Goal: Information Seeking & Learning: Learn about a topic

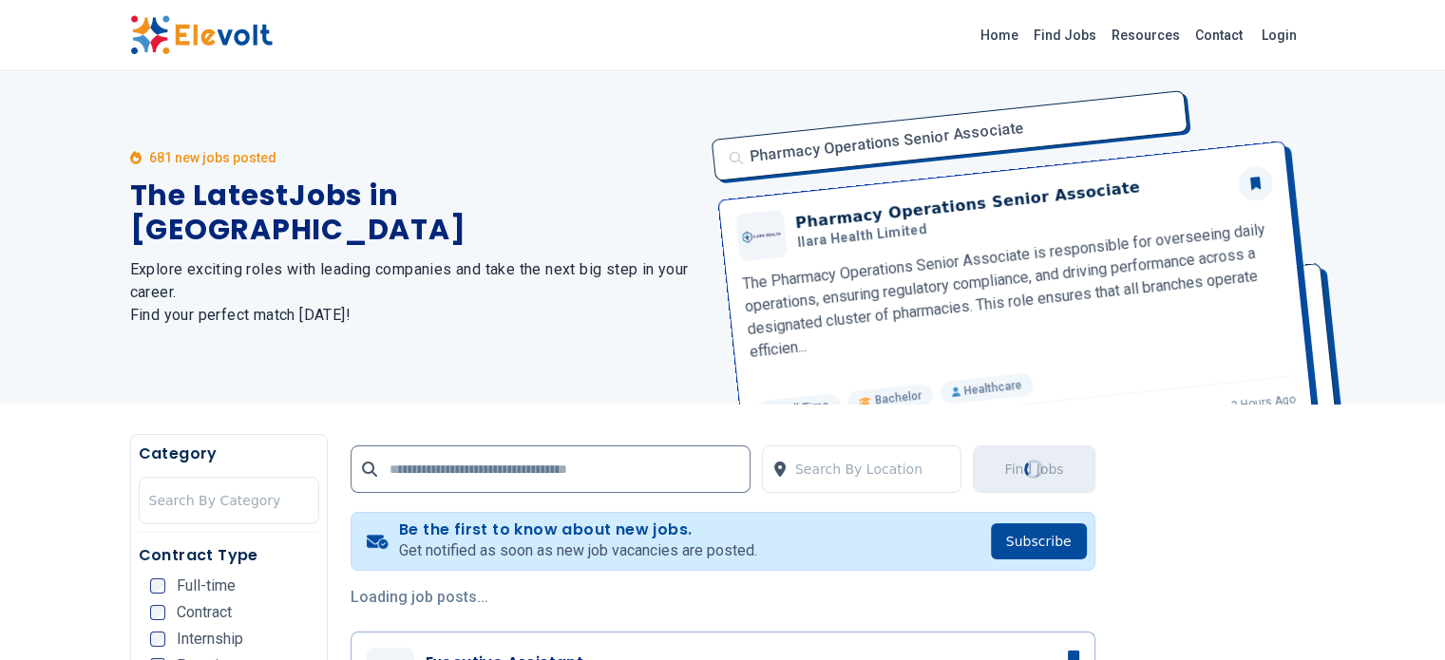
scroll to position [475, 0]
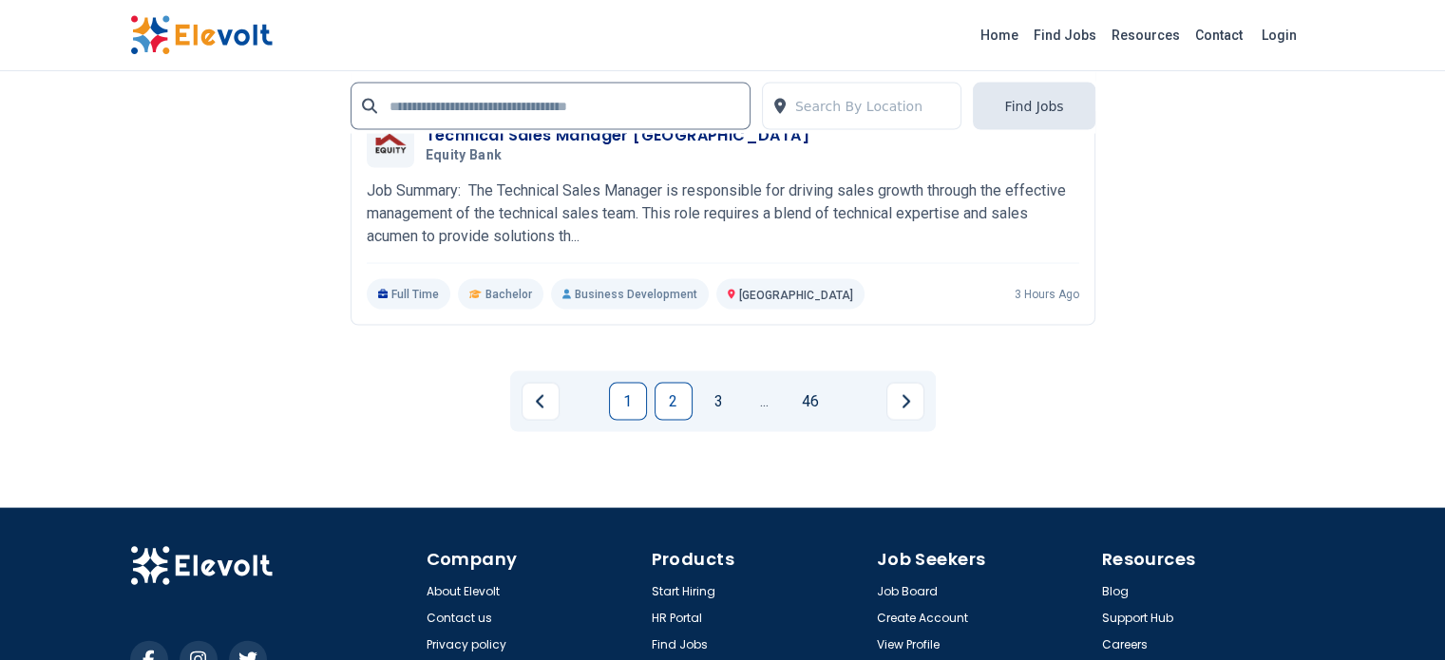
click at [674, 383] on link "2" at bounding box center [674, 402] width 38 height 38
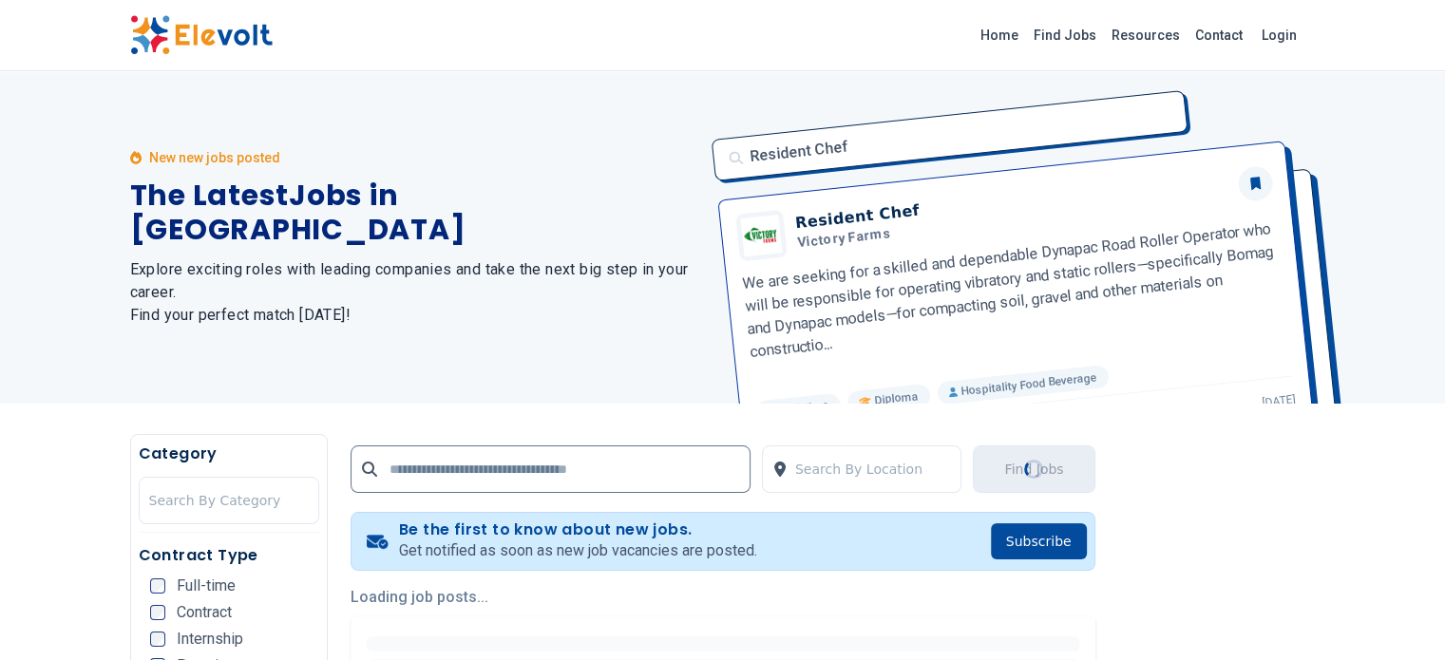
scroll to position [0, 0]
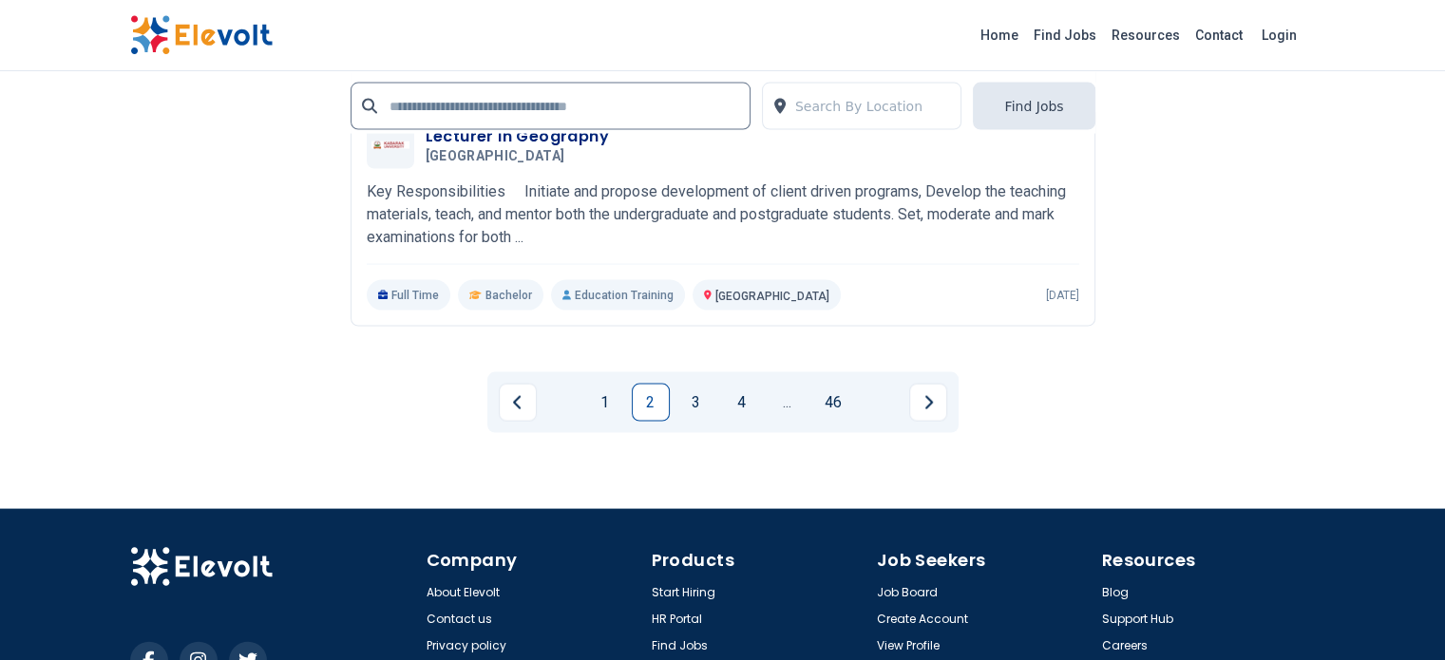
scroll to position [3930, 0]
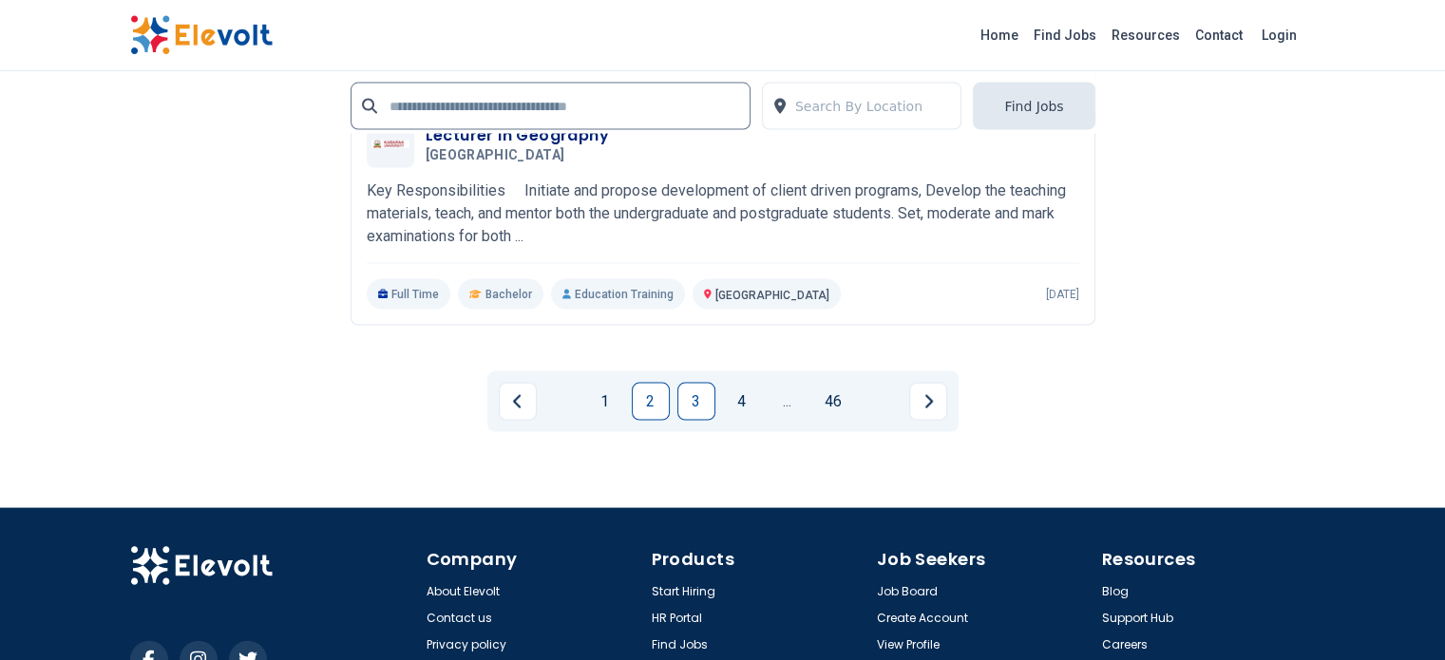
click at [688, 383] on link "3" at bounding box center [696, 402] width 38 height 38
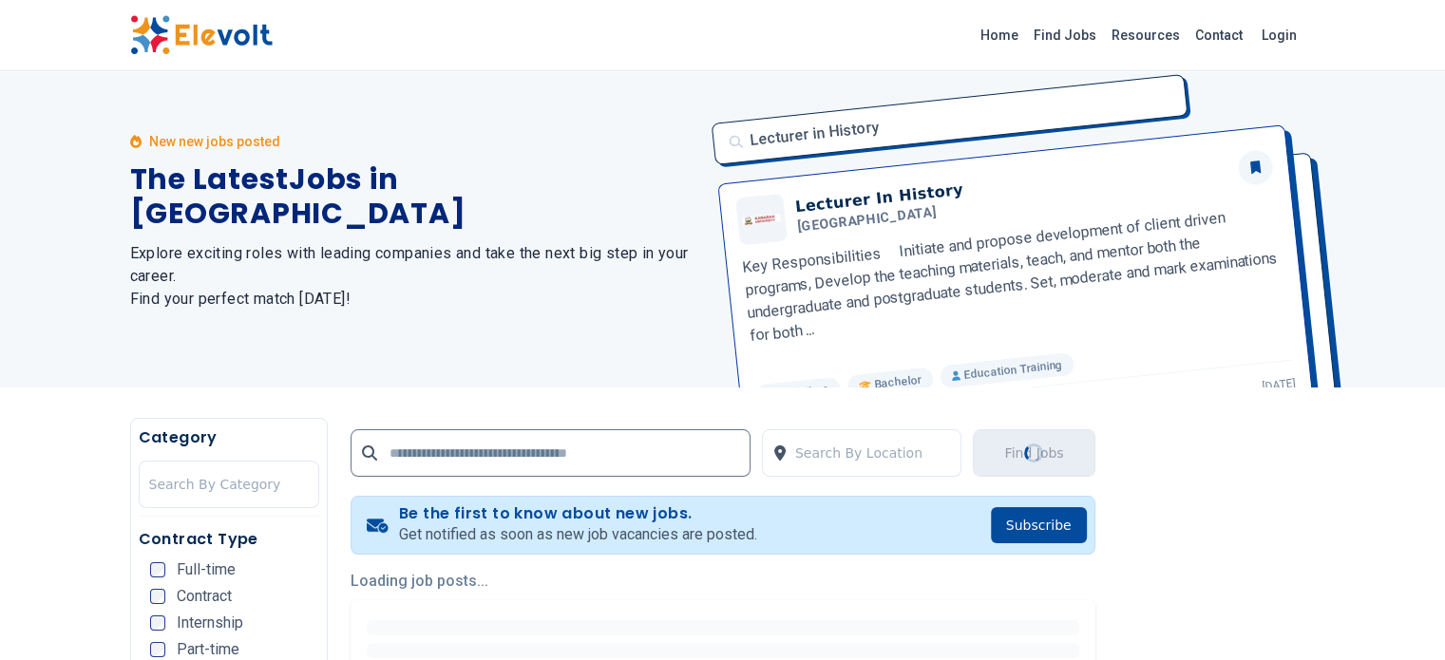
scroll to position [0, 0]
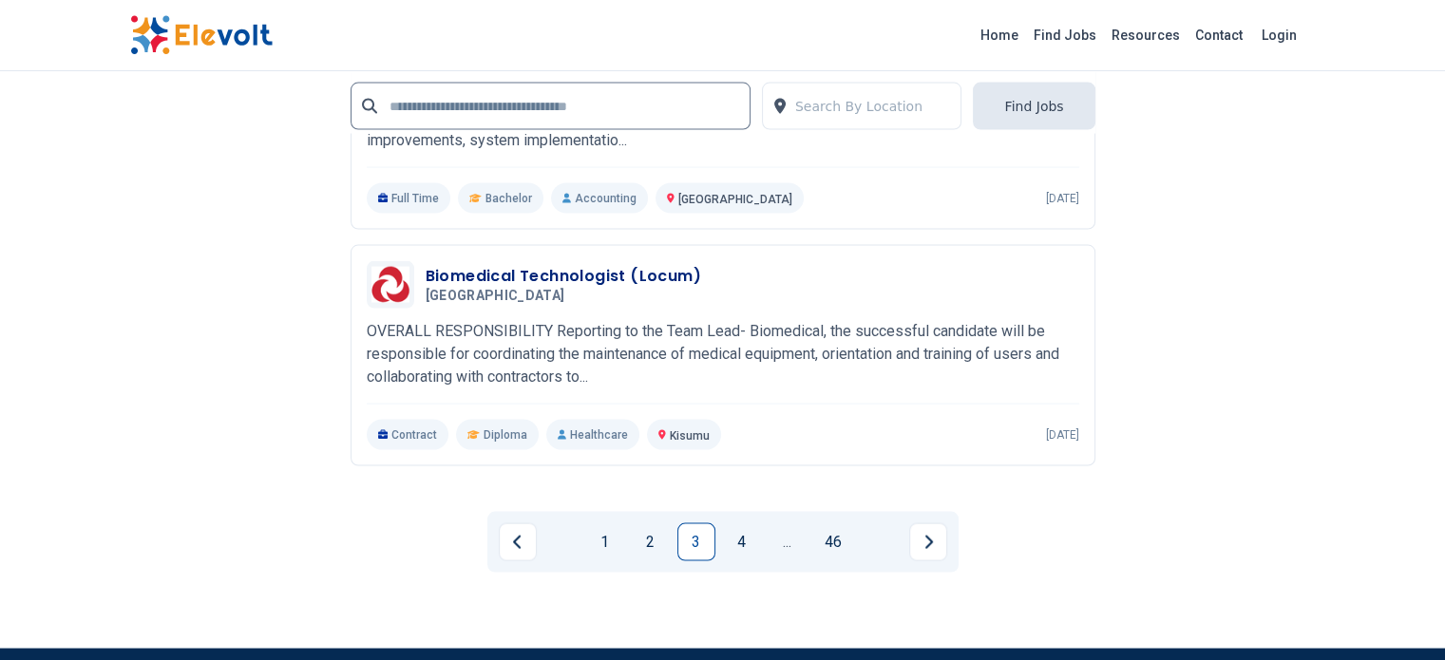
scroll to position [3800, 0]
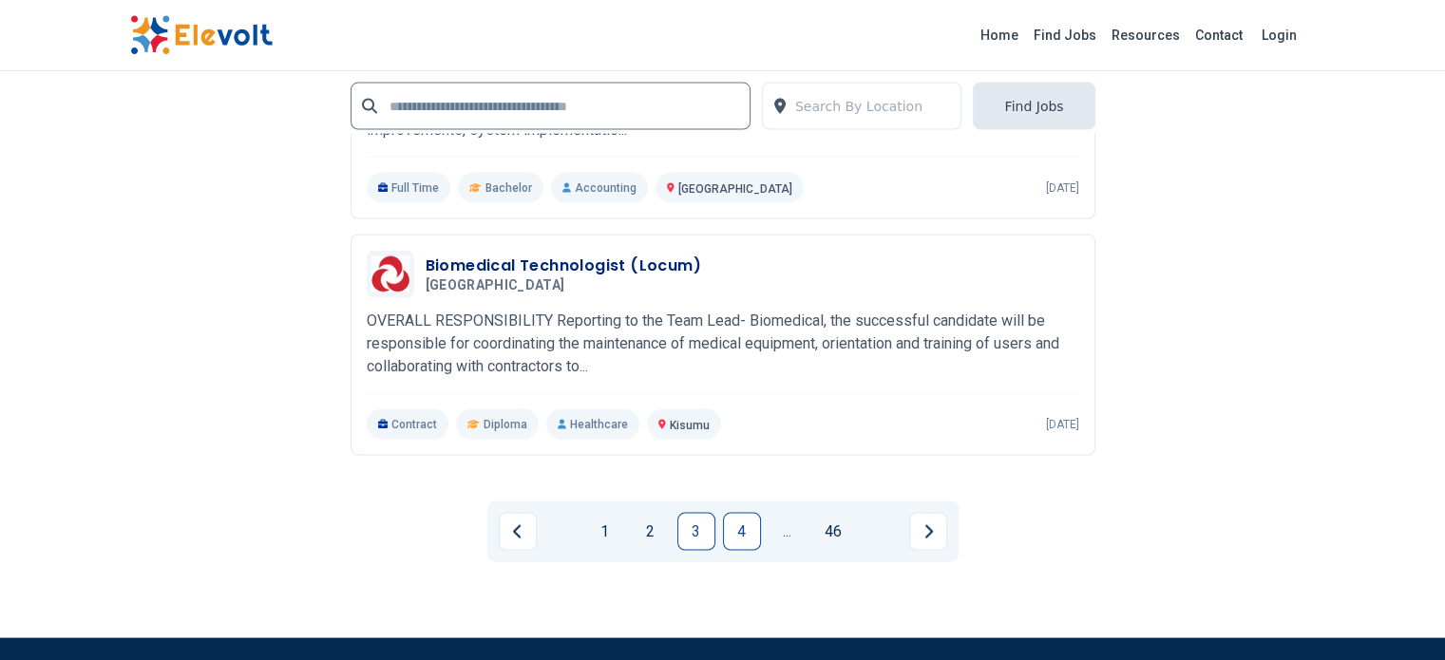
click at [751, 513] on link "4" at bounding box center [742, 532] width 38 height 38
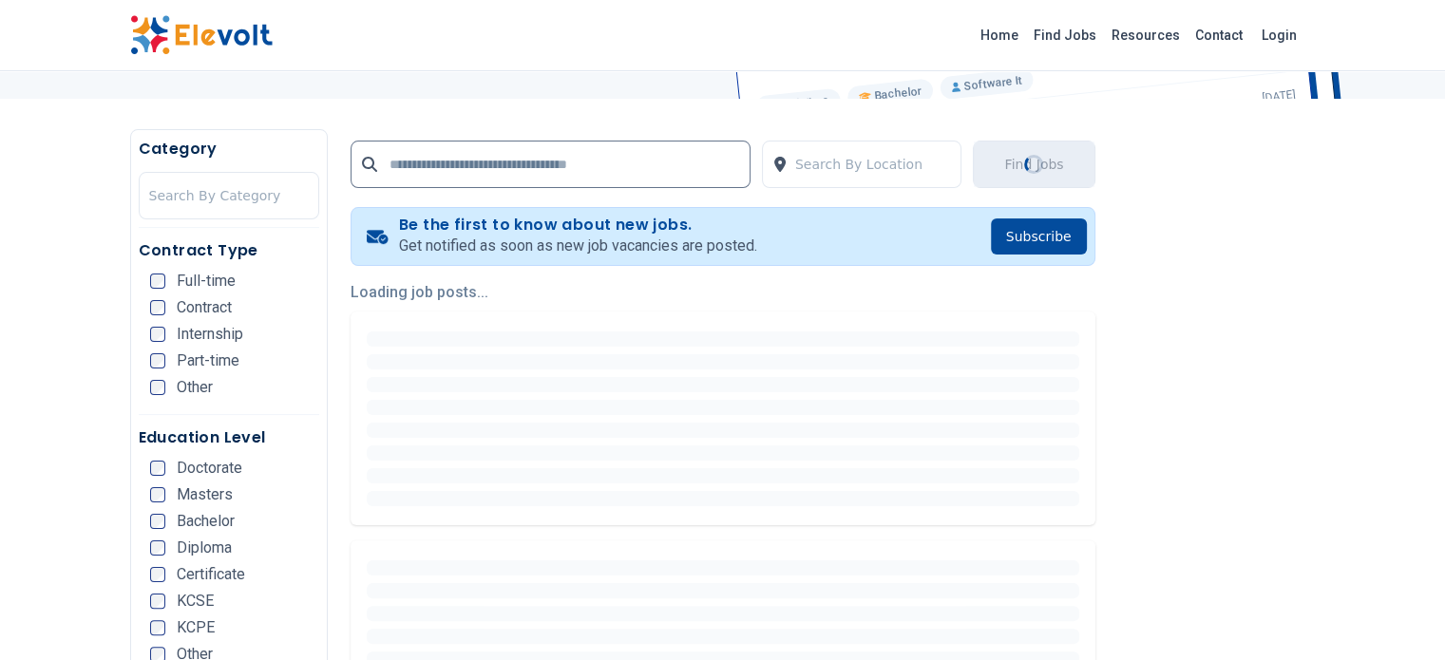
scroll to position [475, 0]
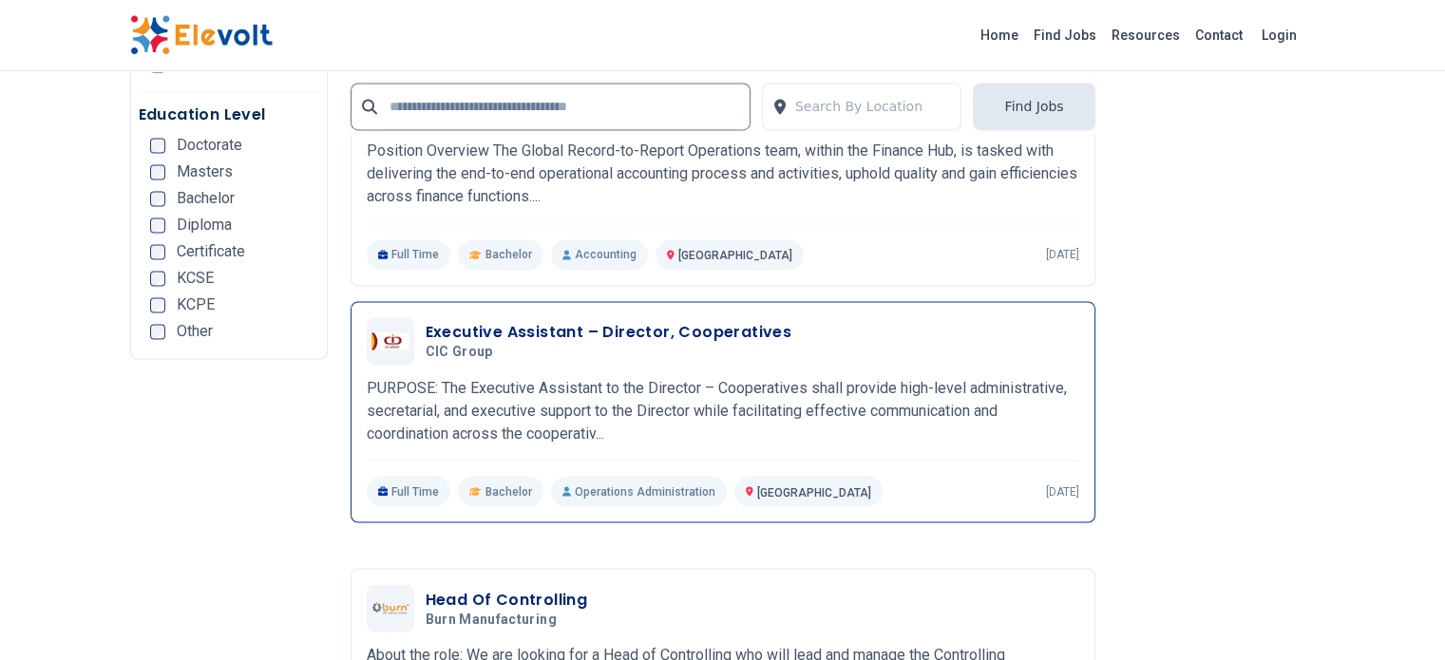
scroll to position [3705, 0]
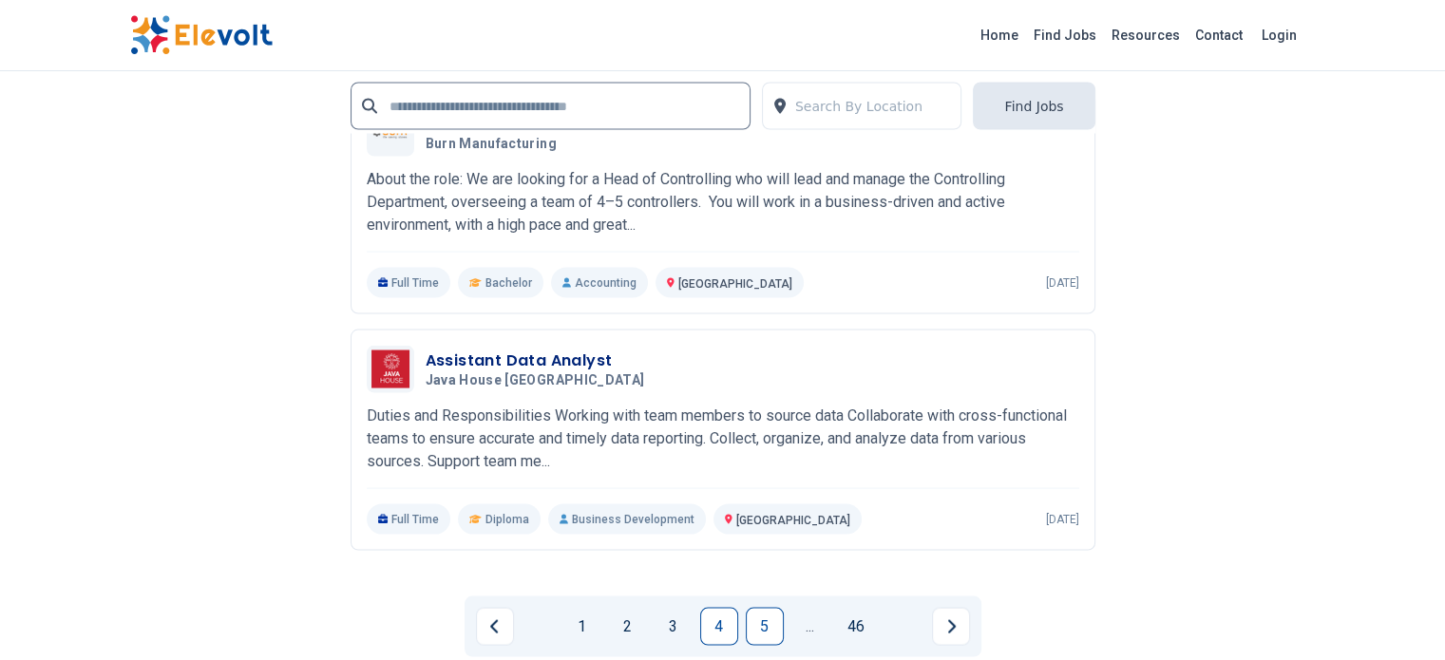
click at [771, 608] on link "5" at bounding box center [765, 627] width 38 height 38
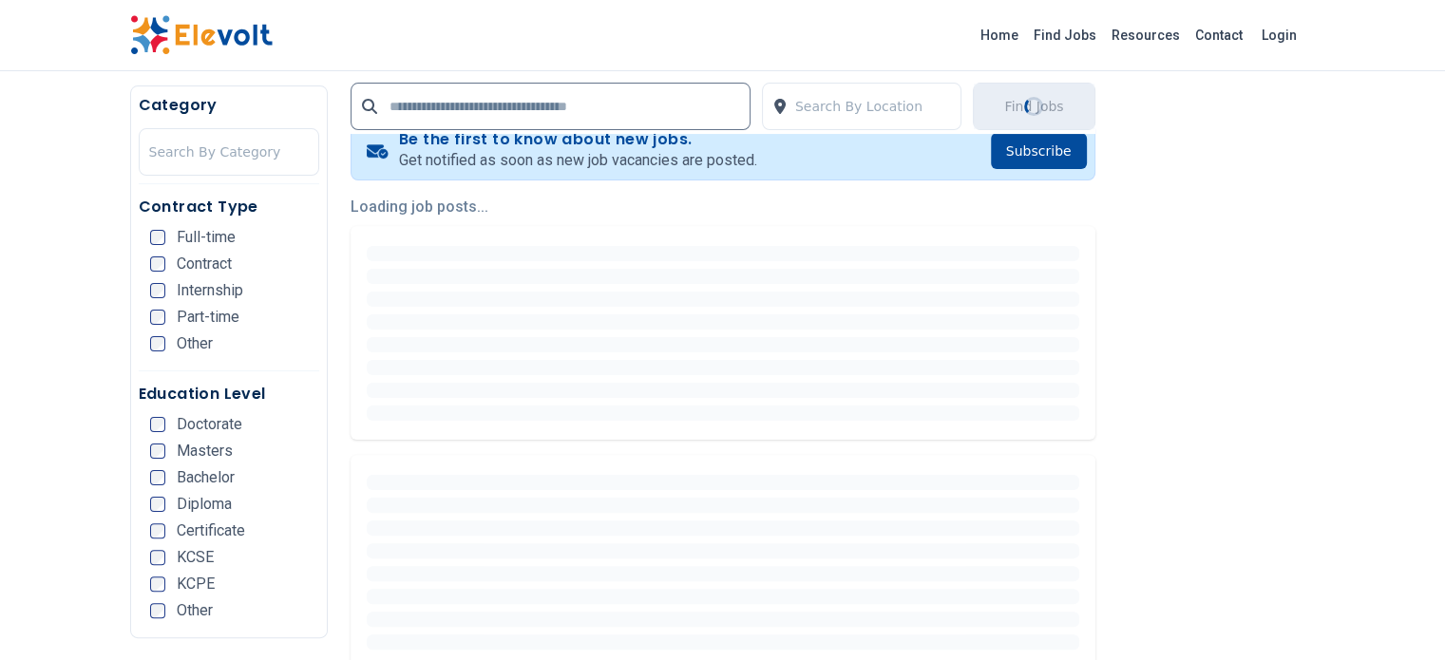
scroll to position [576, 0]
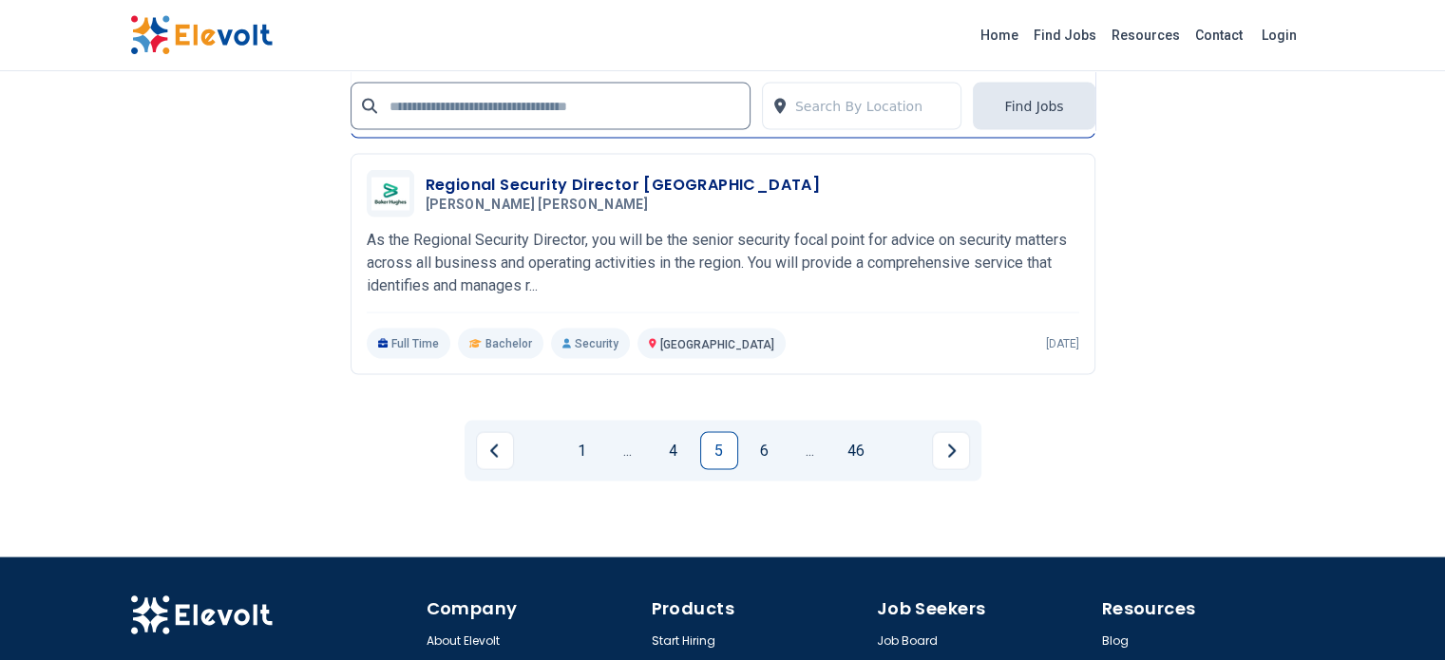
scroll to position [3895, 0]
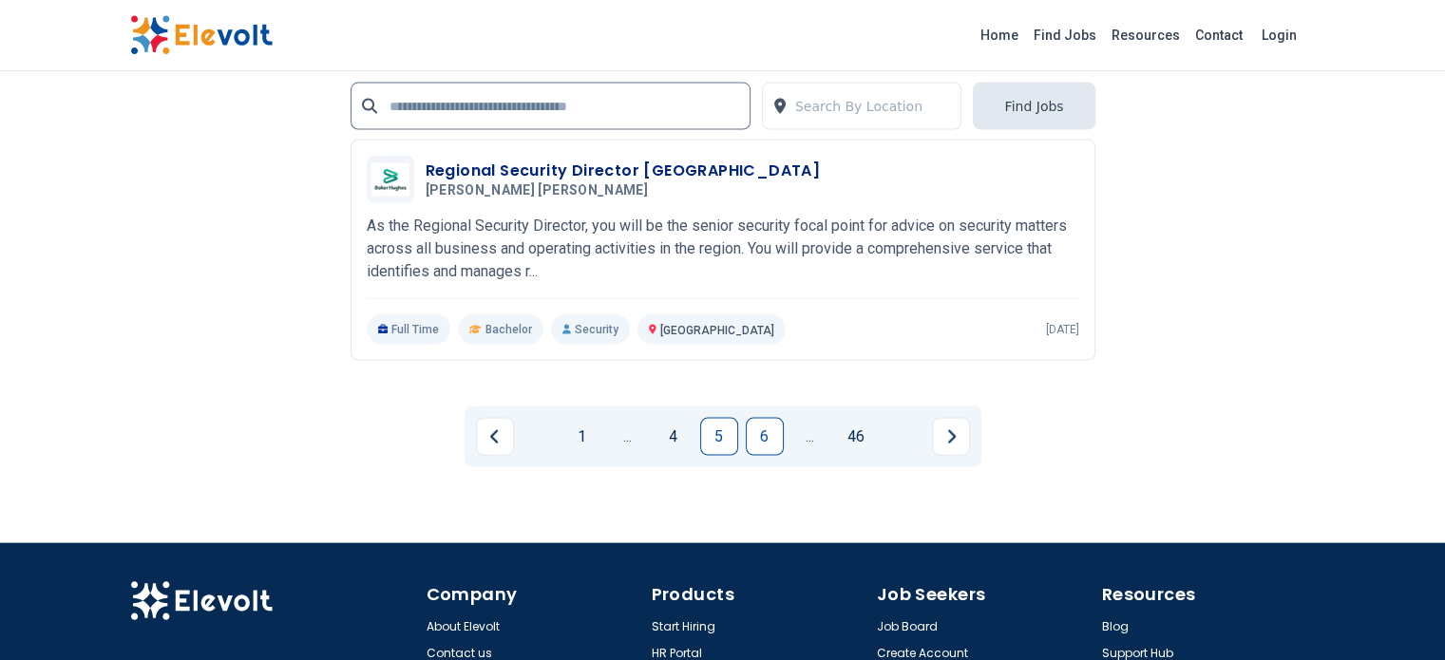
click at [767, 418] on link "6" at bounding box center [765, 437] width 38 height 38
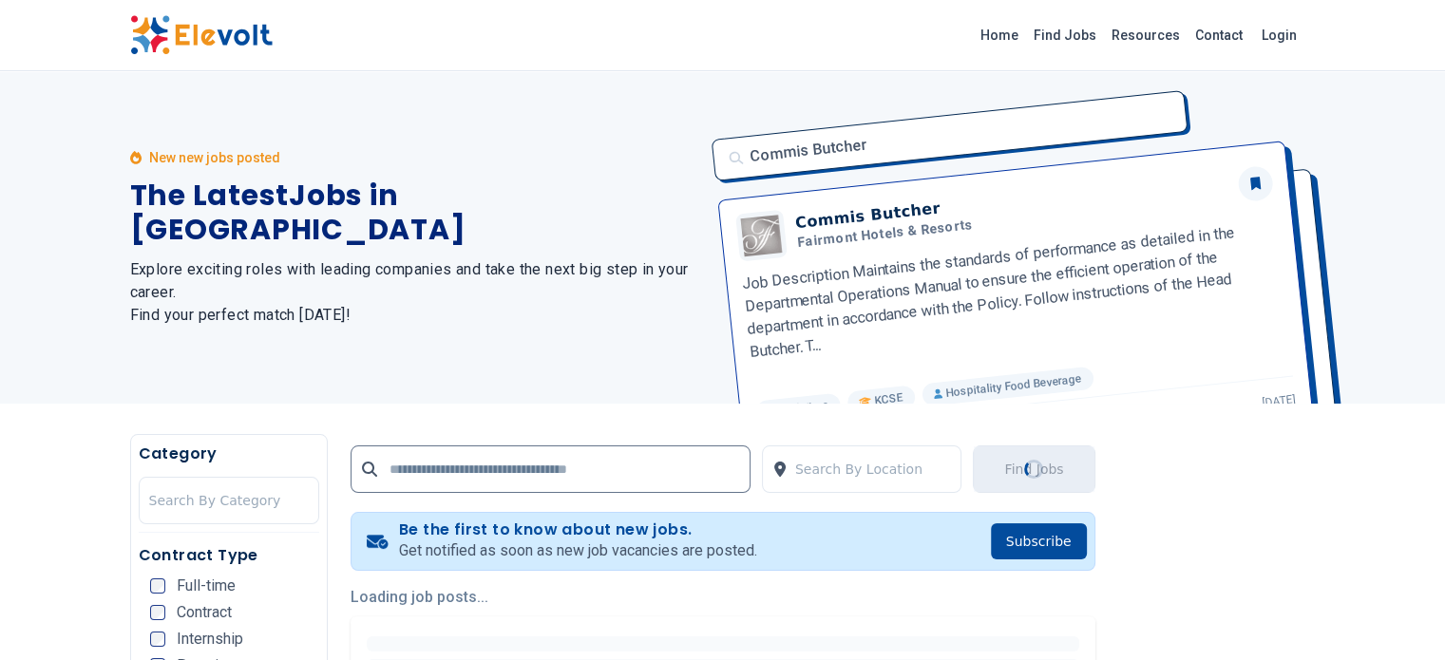
scroll to position [285, 0]
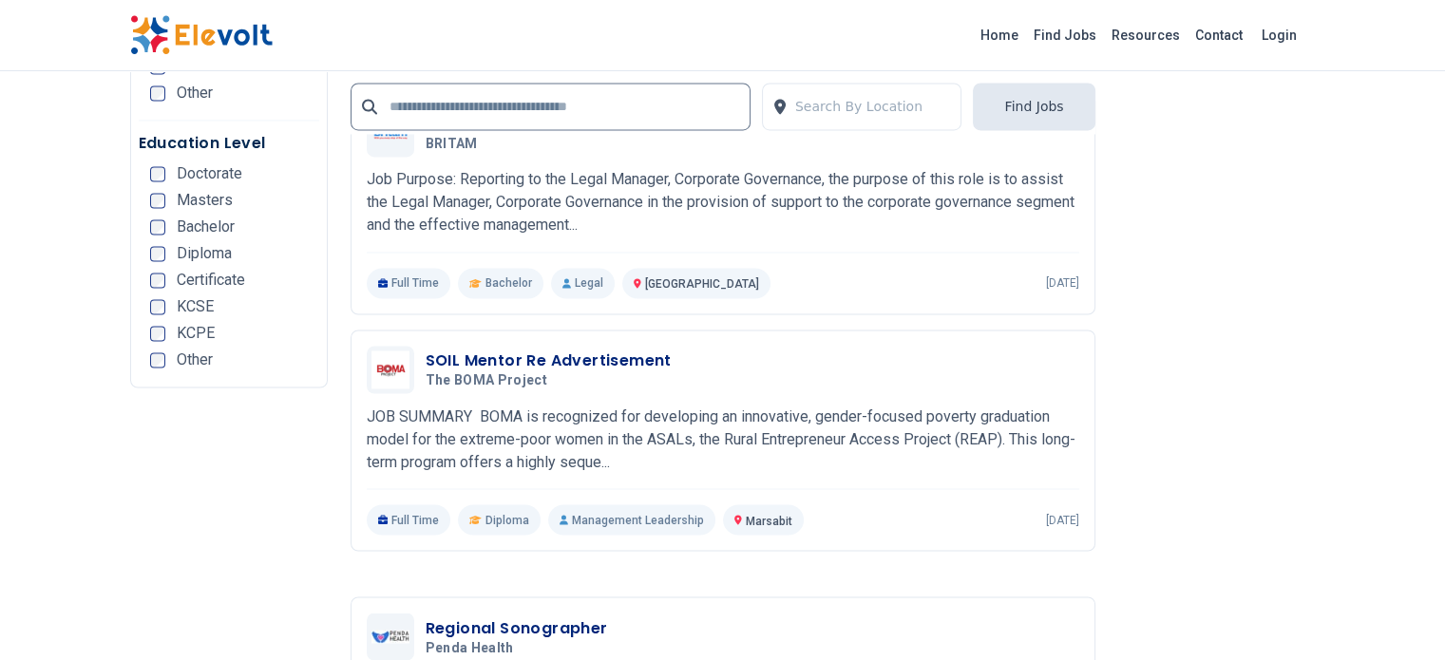
scroll to position [3610, 0]
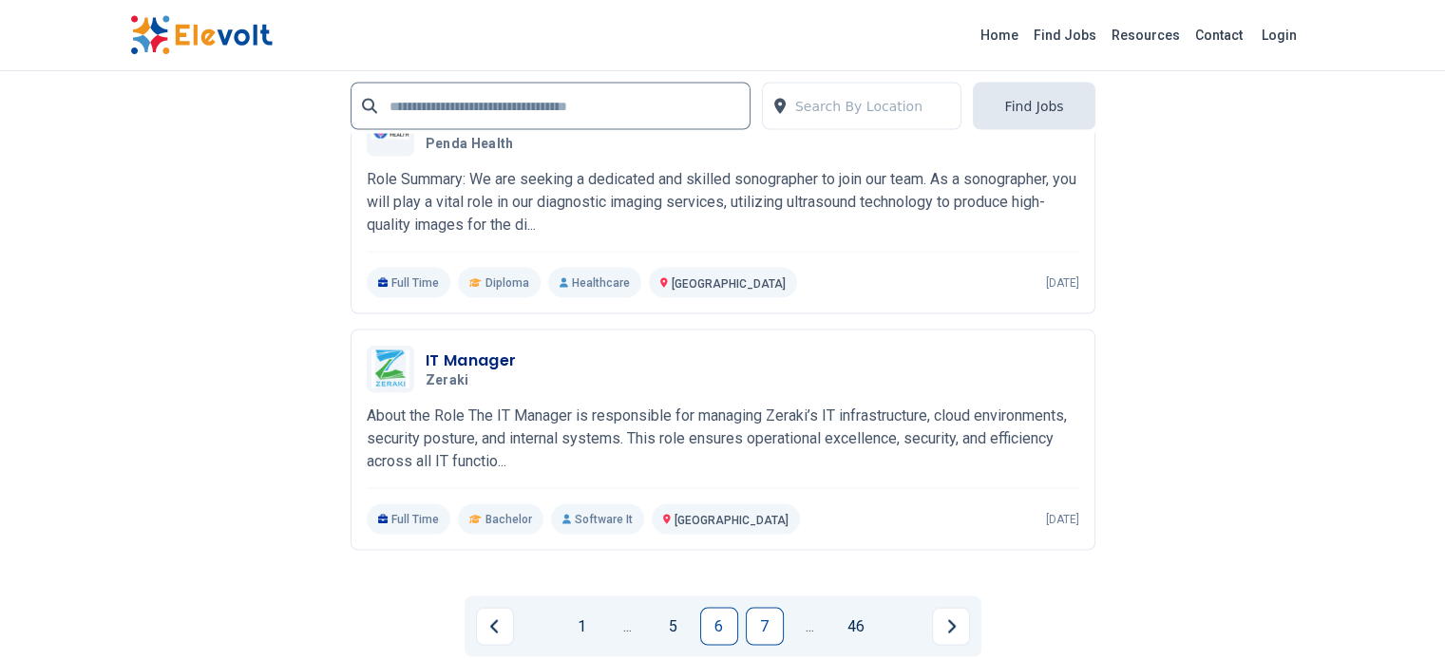
click at [771, 608] on link "7" at bounding box center [765, 627] width 38 height 38
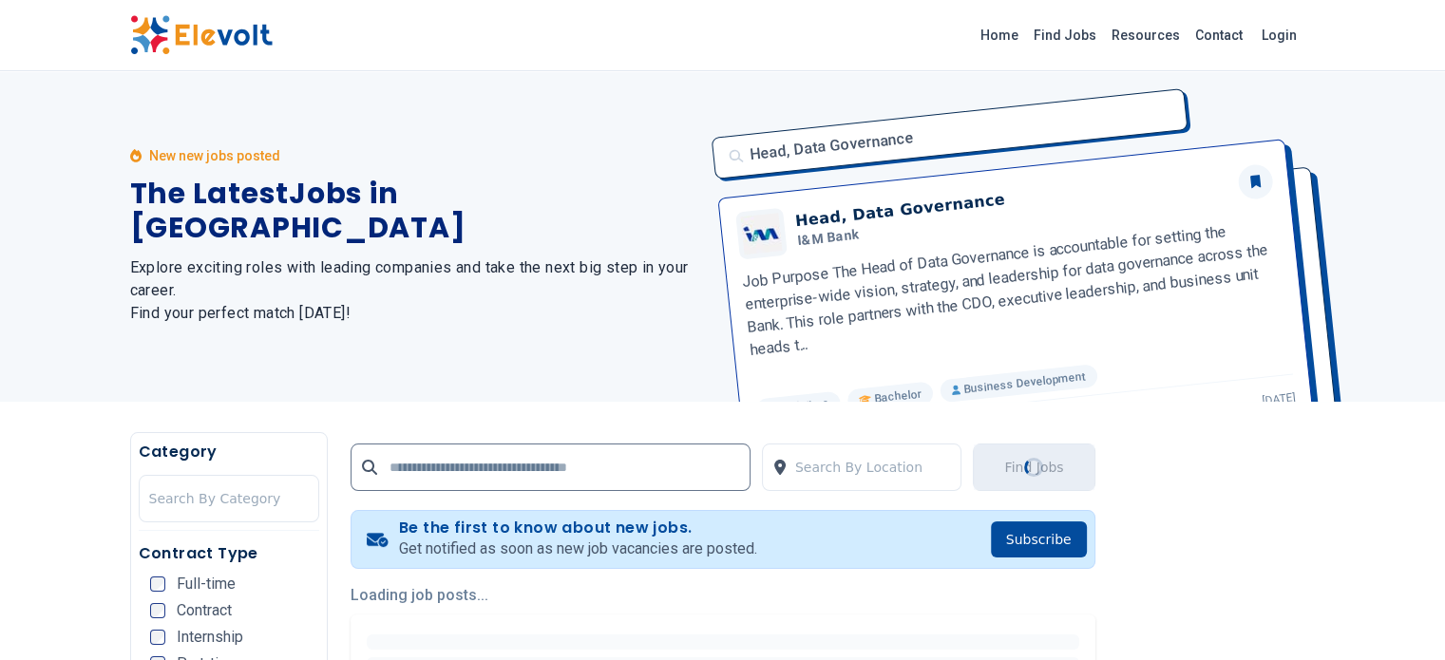
scroll to position [0, 0]
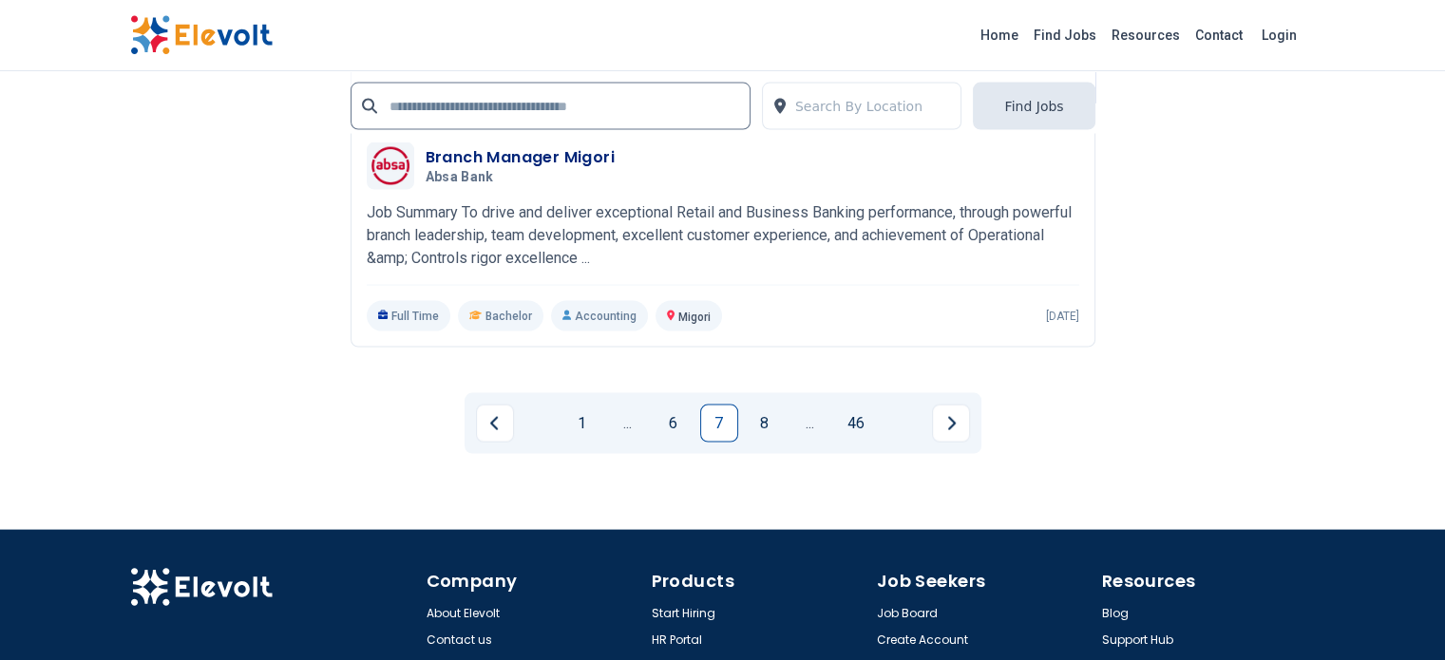
scroll to position [3930, 0]
